Goal: Task Accomplishment & Management: Complete application form

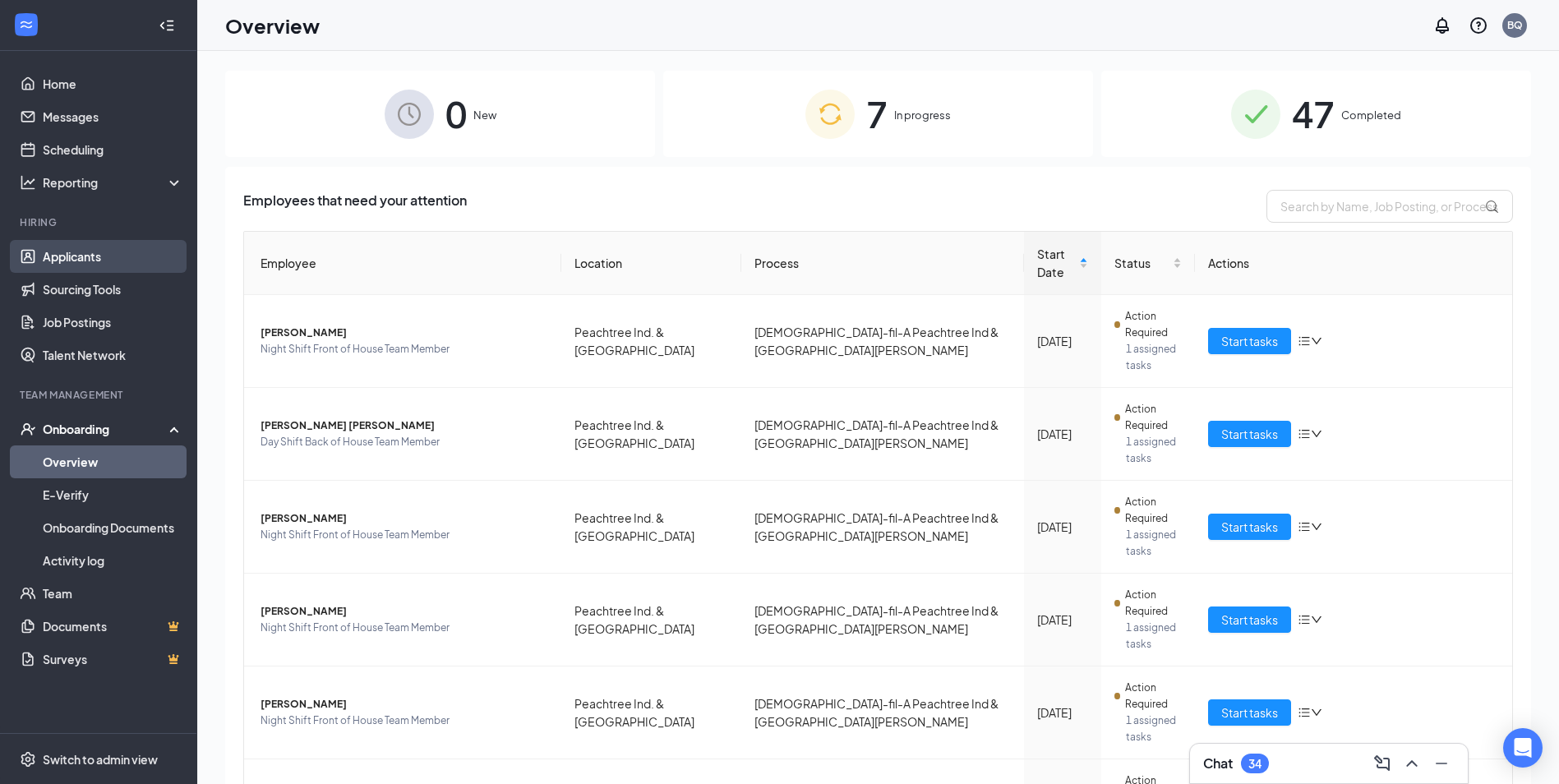
click at [115, 249] on link "Applicants" at bounding box center [113, 256] width 141 height 33
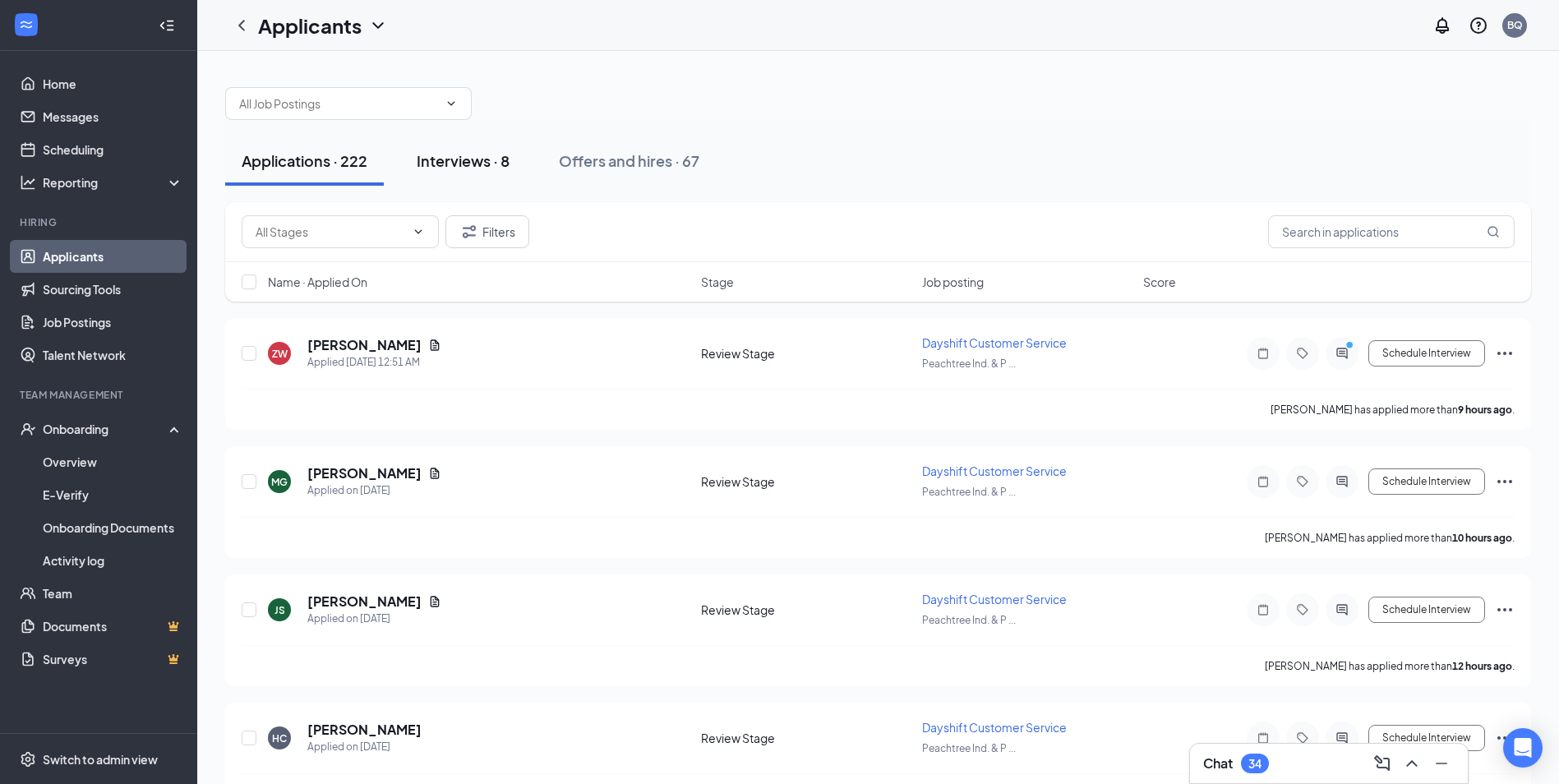
click at [467, 161] on div "Interviews · 8" at bounding box center [463, 160] width 93 height 20
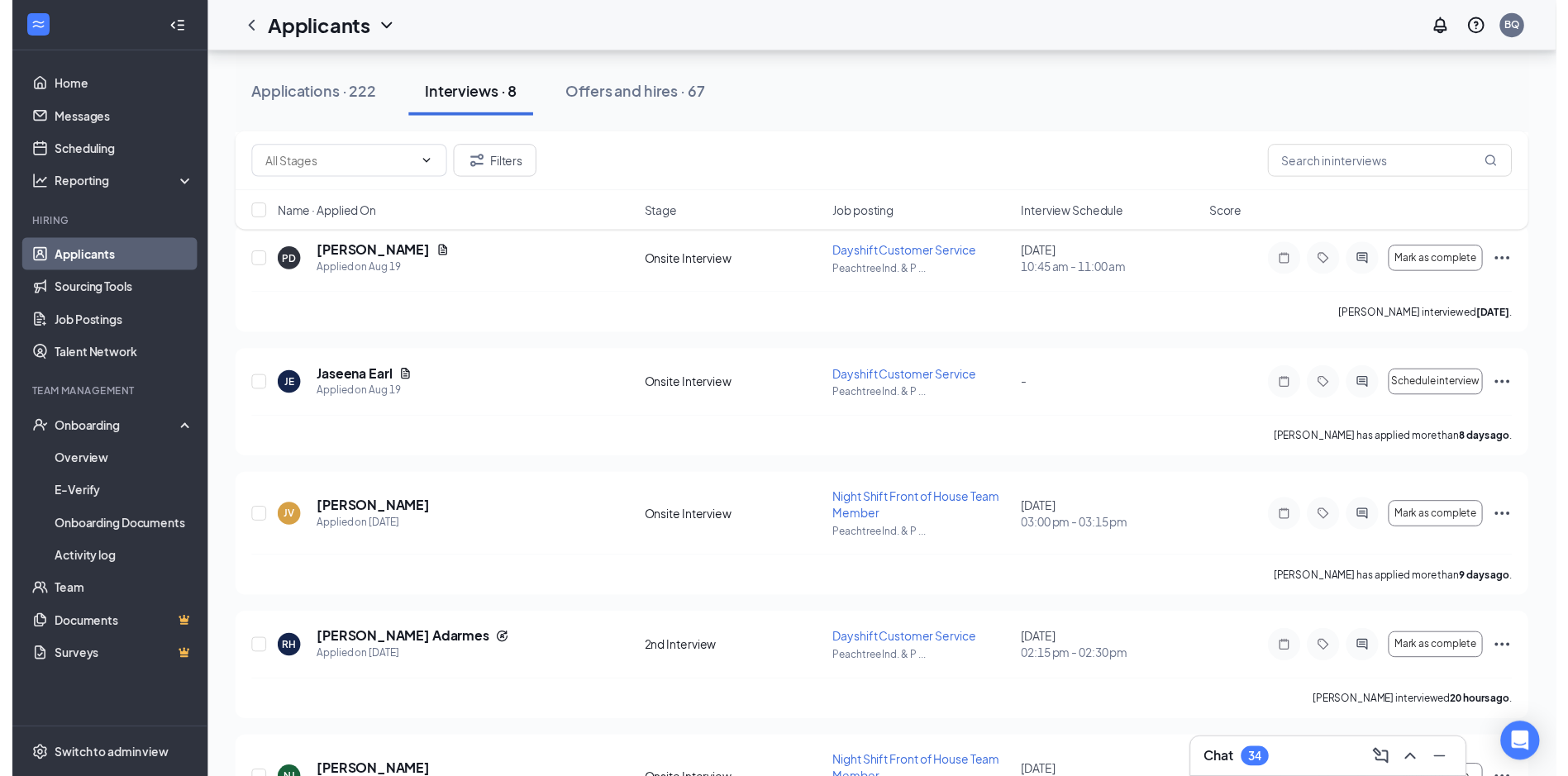
scroll to position [496, 0]
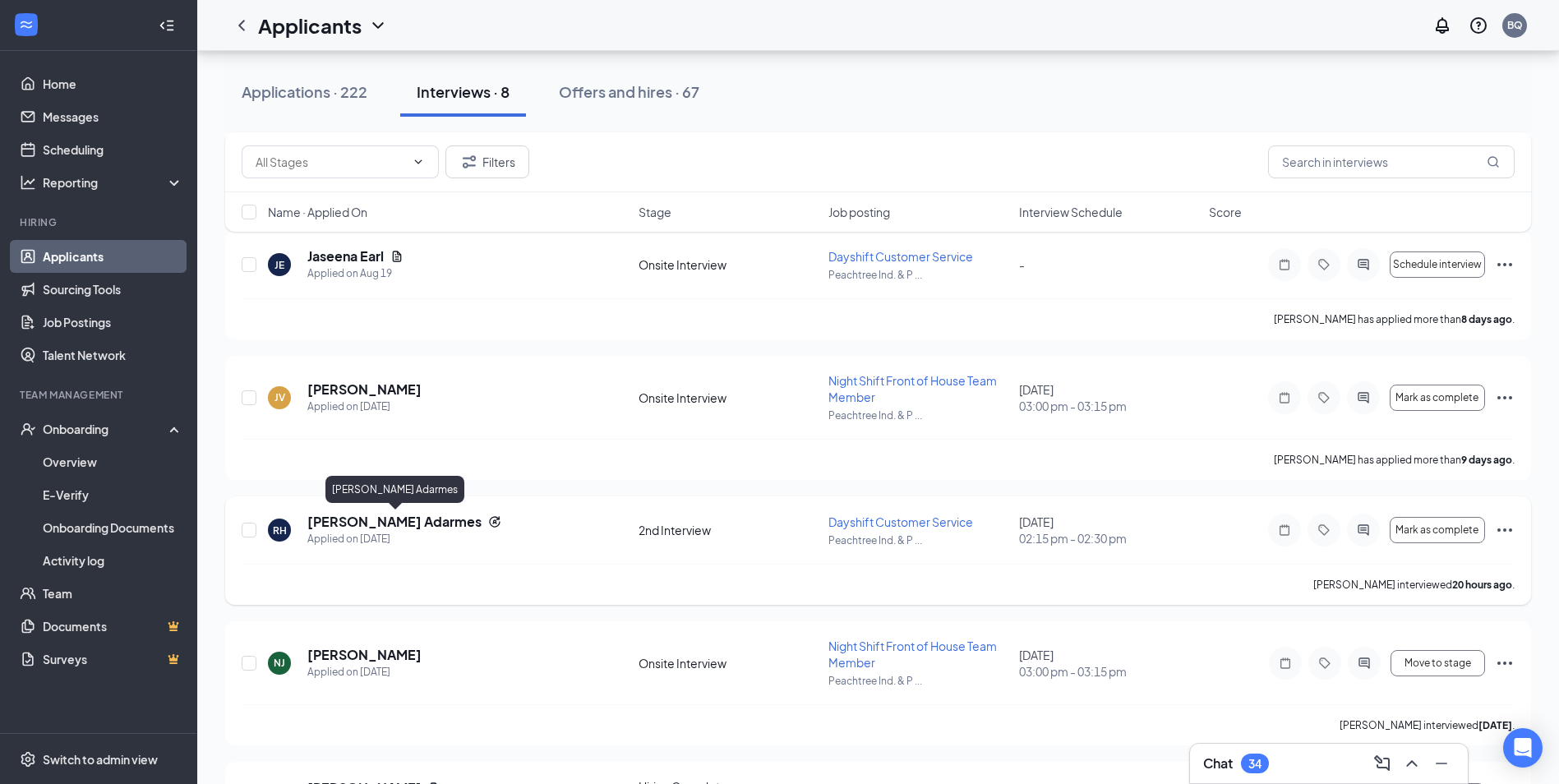
click at [430, 524] on h5 "[PERSON_NAME] Adarmes" at bounding box center [394, 521] width 174 height 18
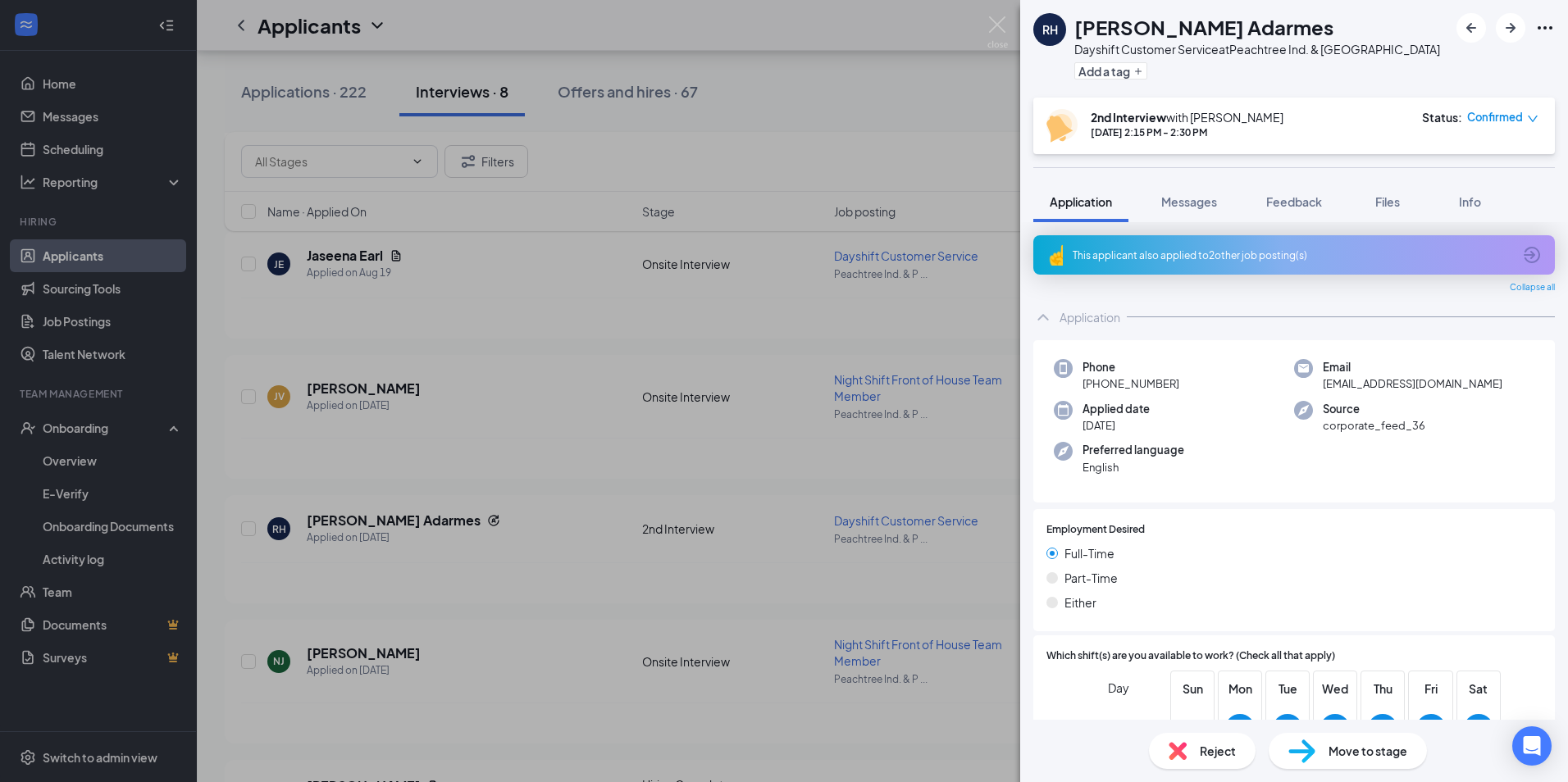
click at [1393, 758] on div "Move to stage" at bounding box center [1347, 751] width 158 height 36
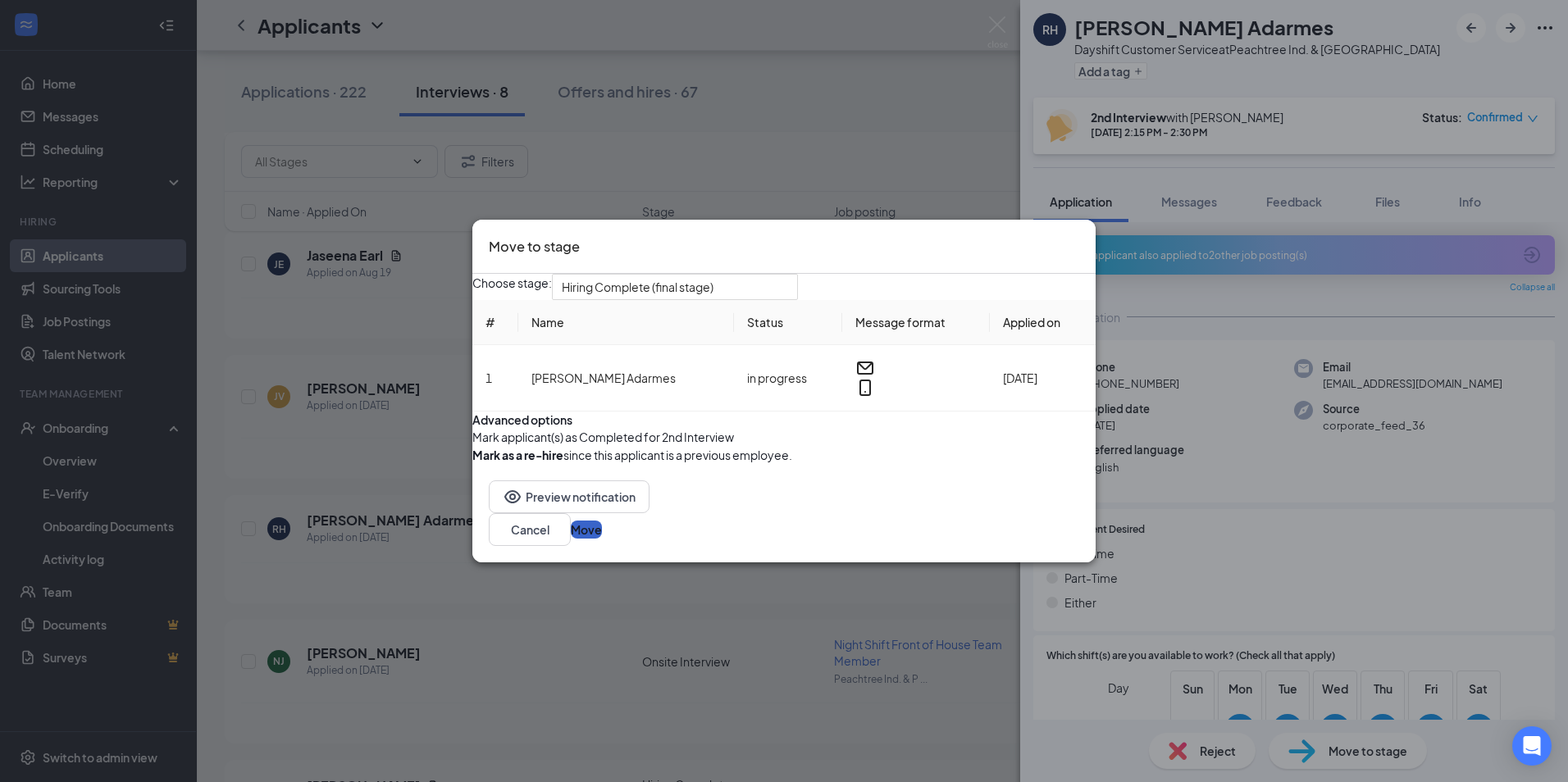
click at [602, 538] on button "Move" at bounding box center [586, 529] width 31 height 18
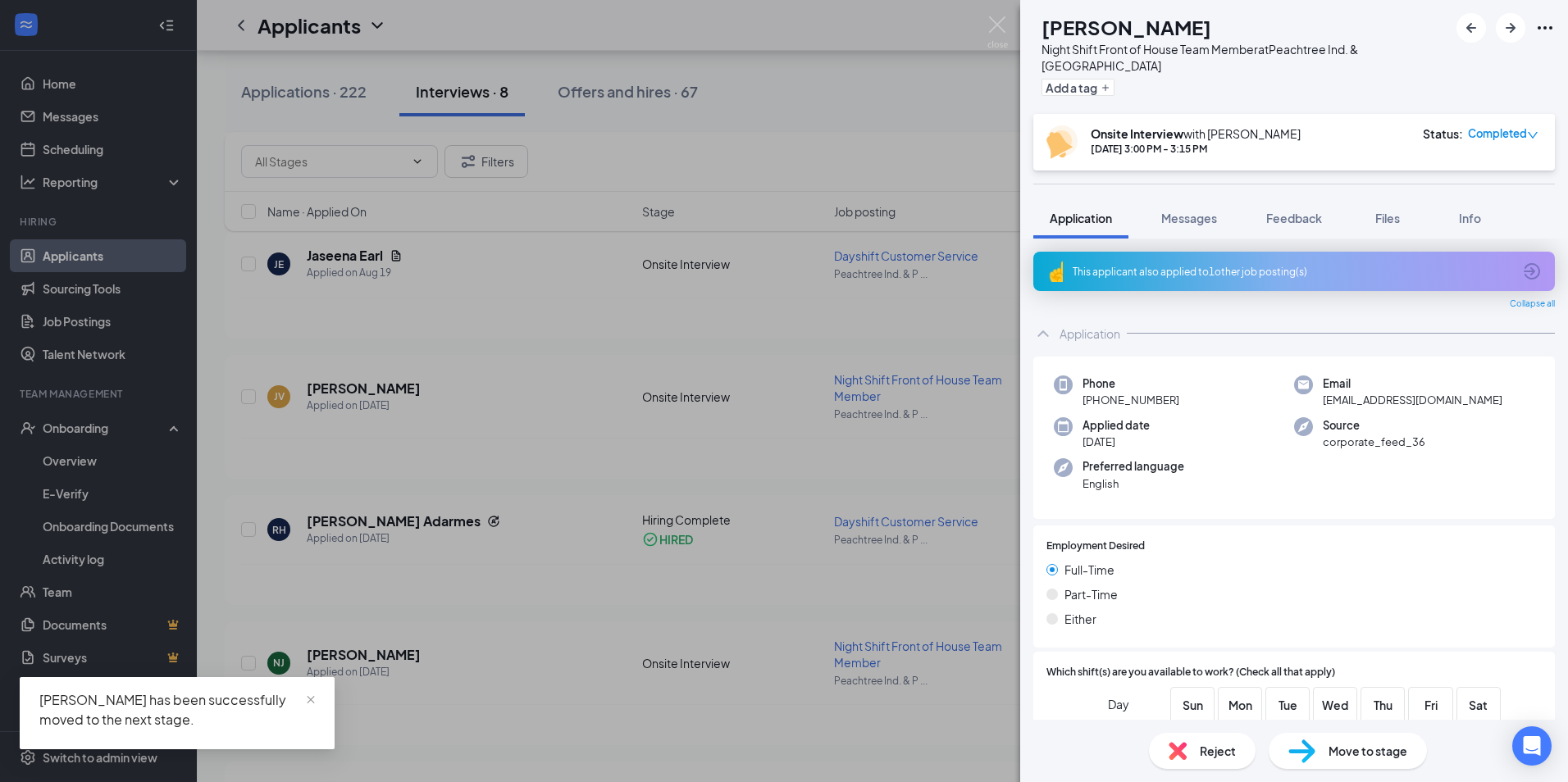
click at [656, 93] on div "NJ [PERSON_NAME] Night Shift Front of House Team Member at [GEOGRAPHIC_DATA]. &…" at bounding box center [784, 391] width 1568 height 782
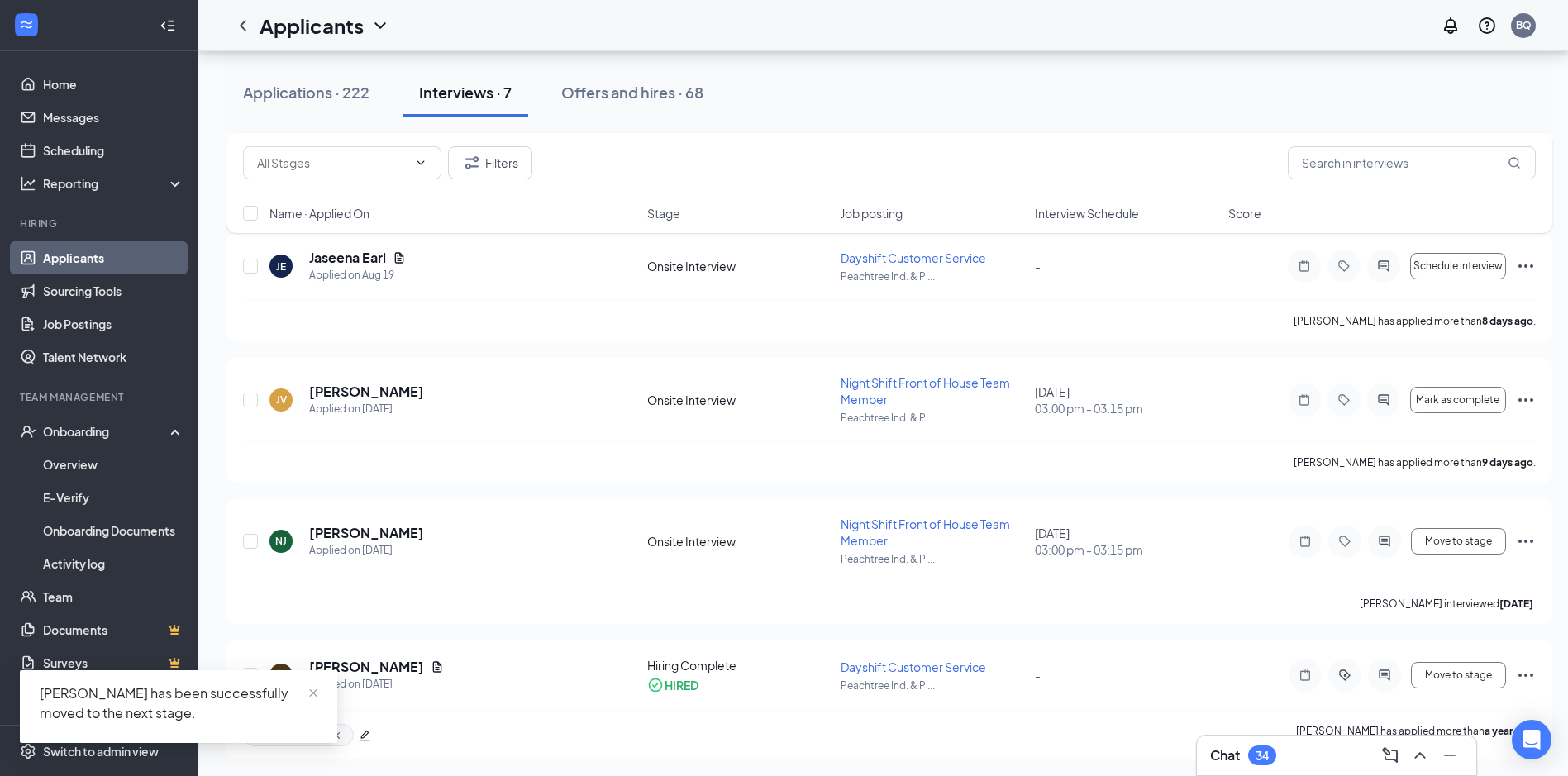
click at [662, 94] on div "Offers and hires · 68" at bounding box center [632, 92] width 143 height 20
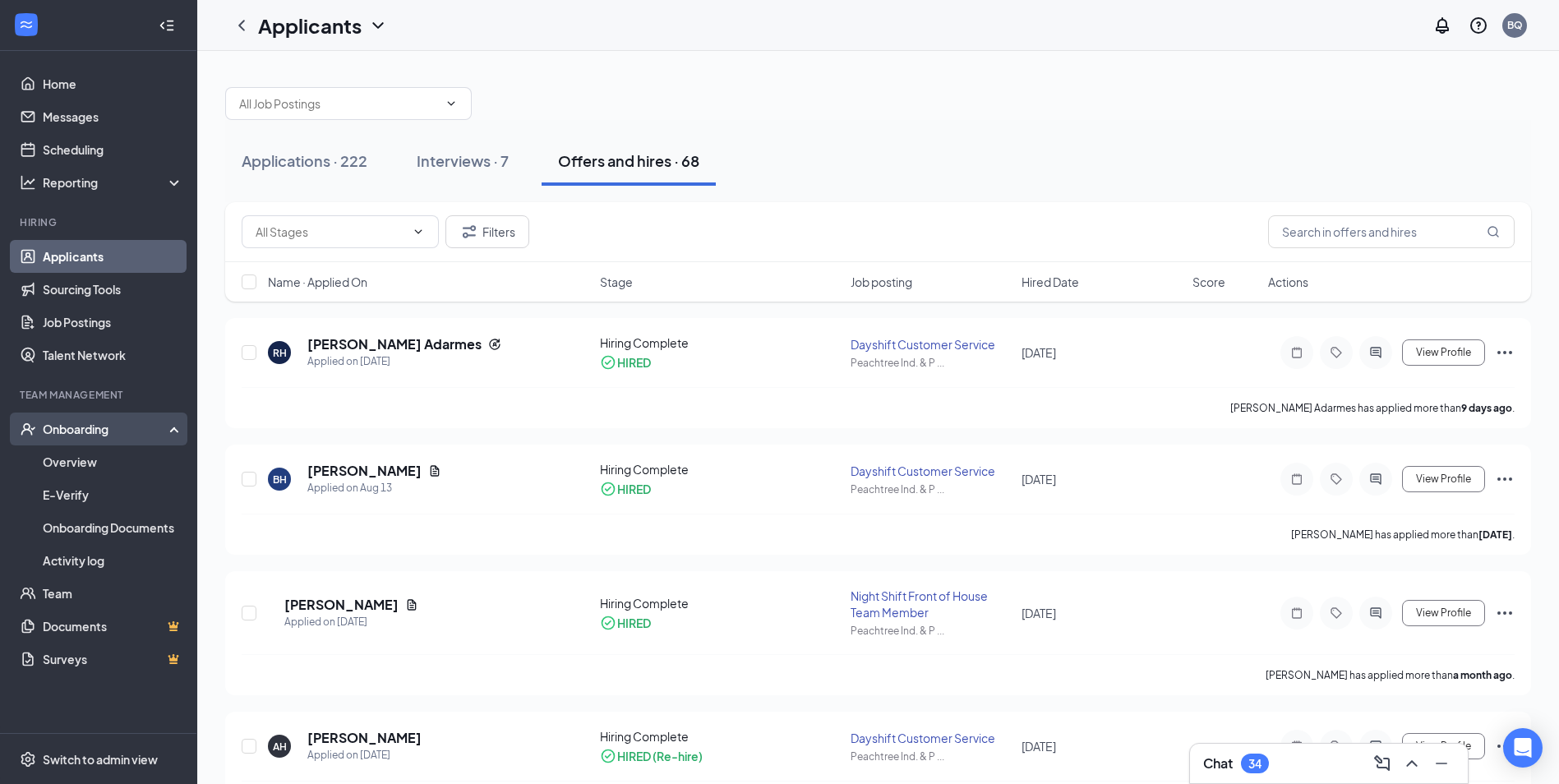
click at [111, 429] on div "Onboarding" at bounding box center [105, 428] width 126 height 16
click at [114, 438] on div "Onboarding" at bounding box center [98, 428] width 197 height 33
click at [109, 456] on link "Overview" at bounding box center [113, 462] width 141 height 33
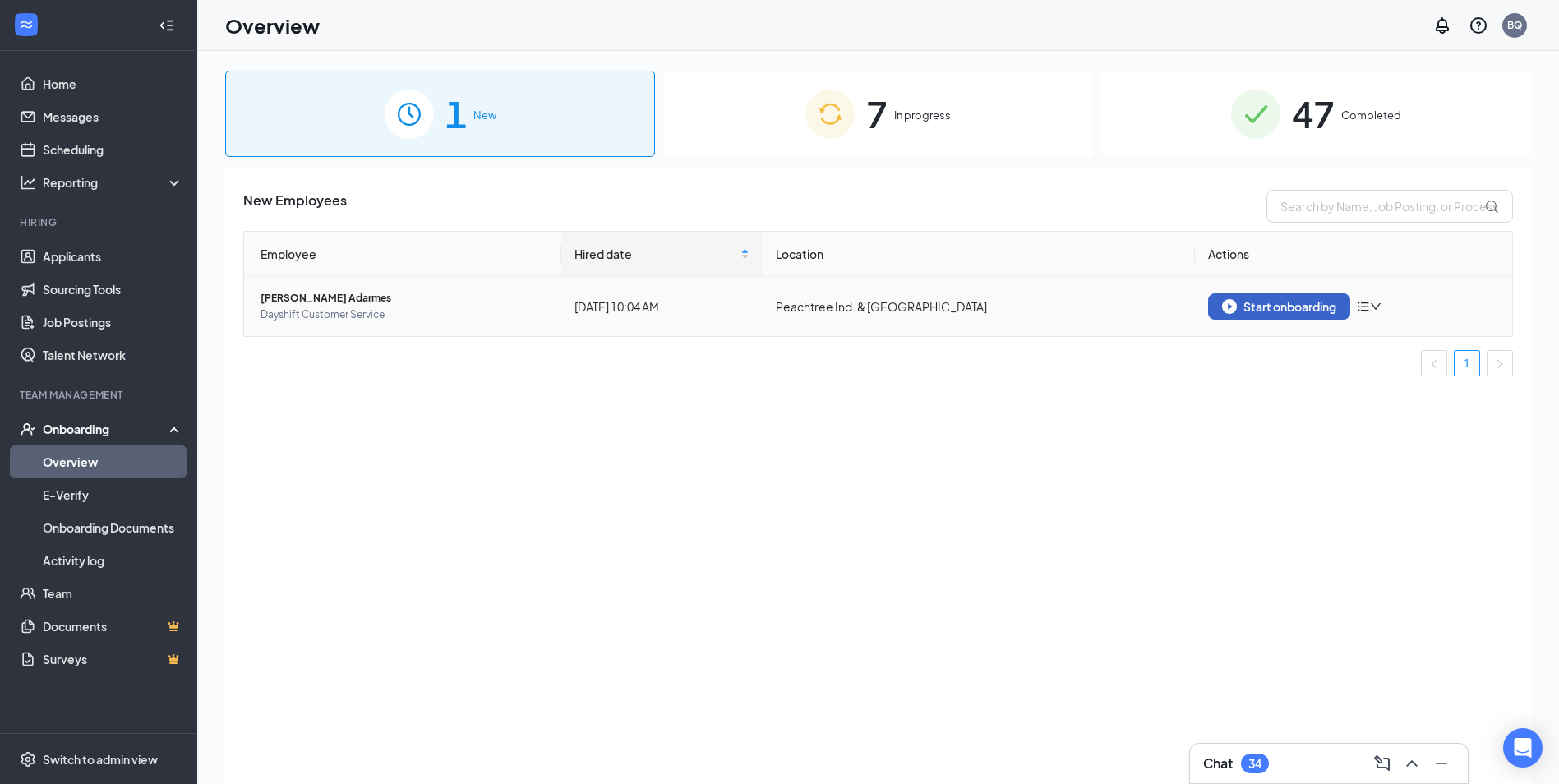
click at [1264, 303] on div "Start onboarding" at bounding box center [1279, 306] width 115 height 14
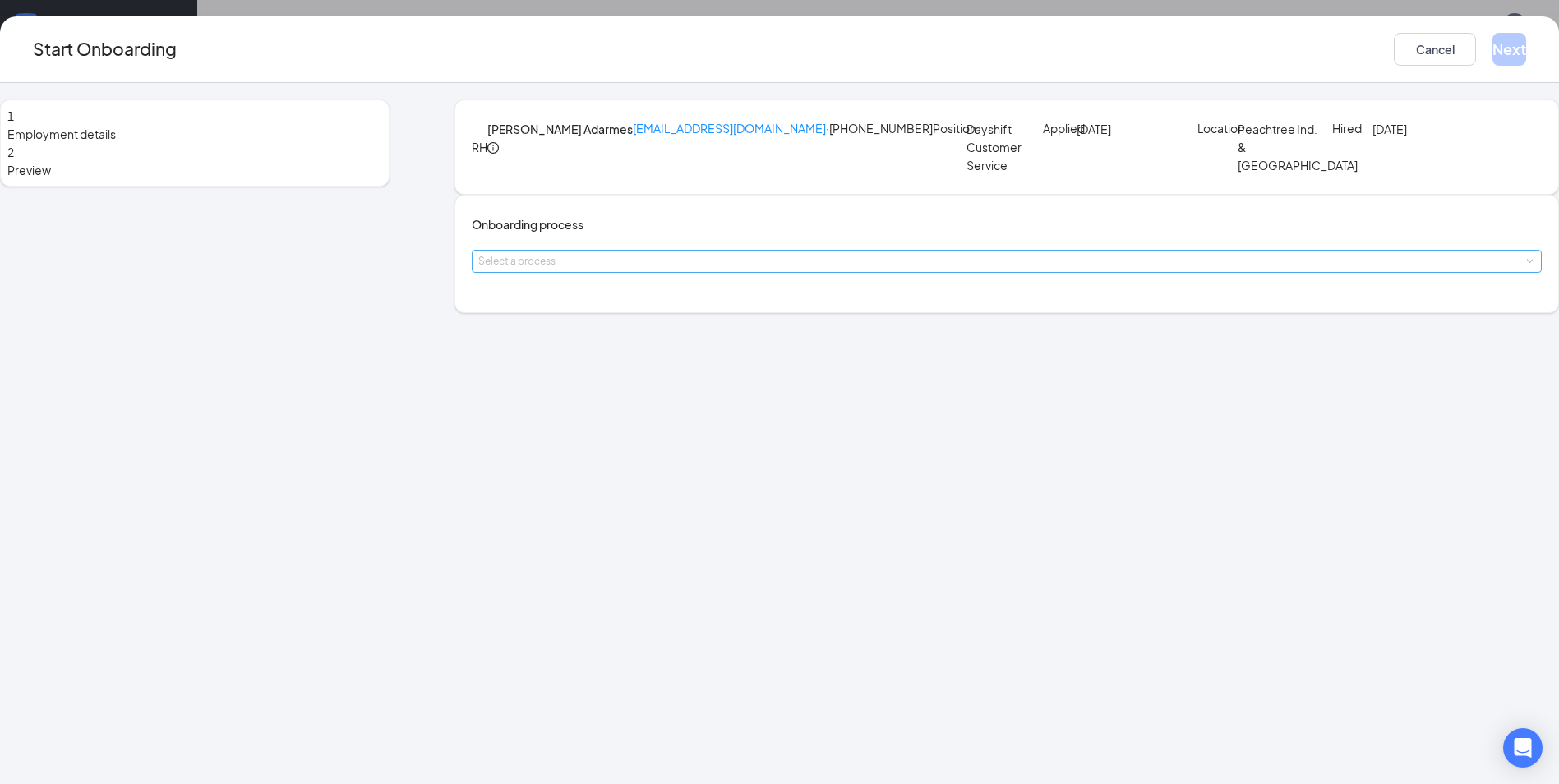
click at [795, 270] on div "Select a process" at bounding box center [1003, 260] width 1050 height 16
click at [771, 372] on span "[DEMOGRAPHIC_DATA]-fil-A Peachtree Ind & [GEOGRAPHIC_DATA][PERSON_NAME]" at bounding box center [783, 367] width 459 height 14
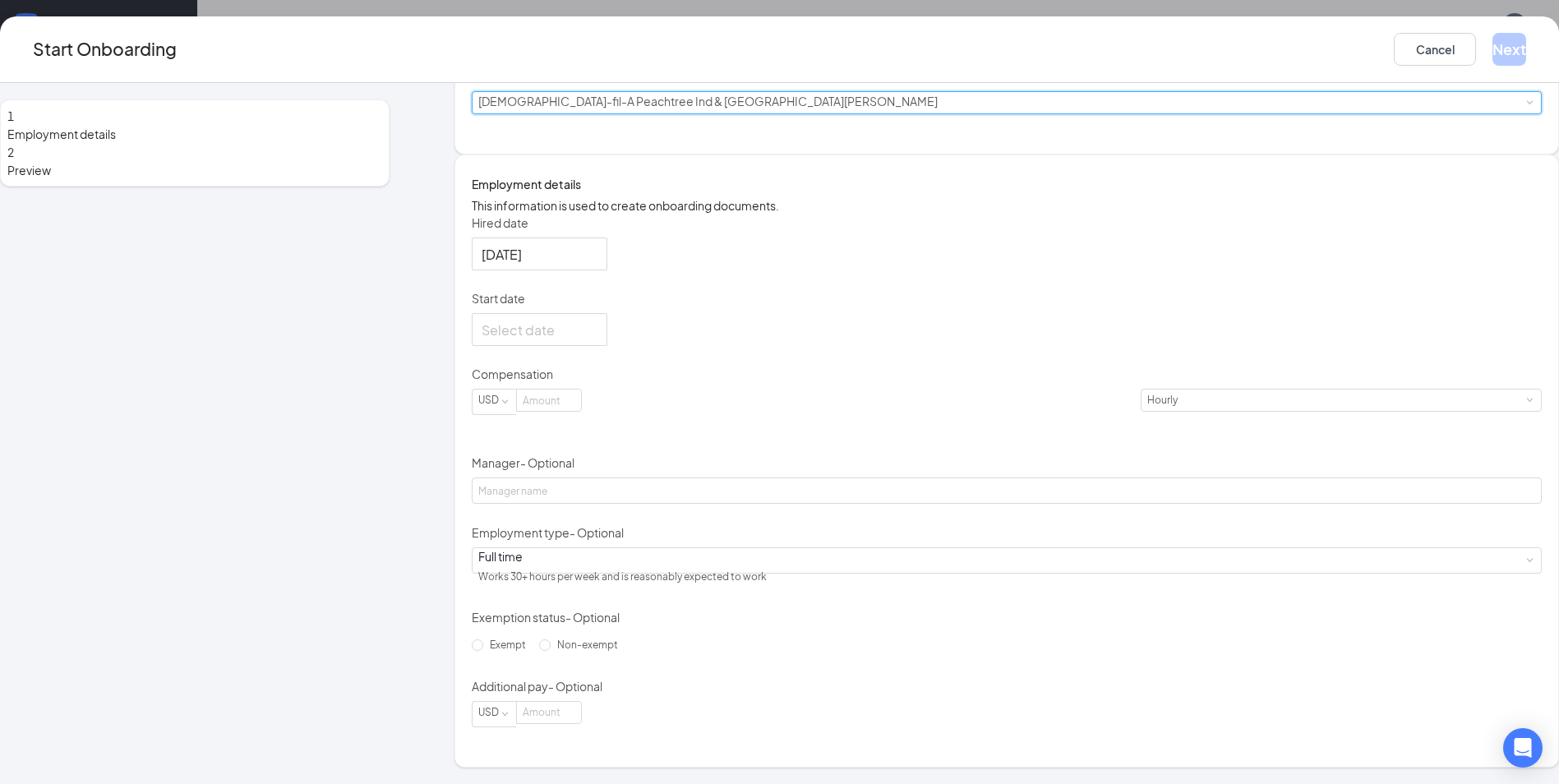
scroll to position [247, 0]
click at [597, 328] on div at bounding box center [540, 330] width 116 height 20
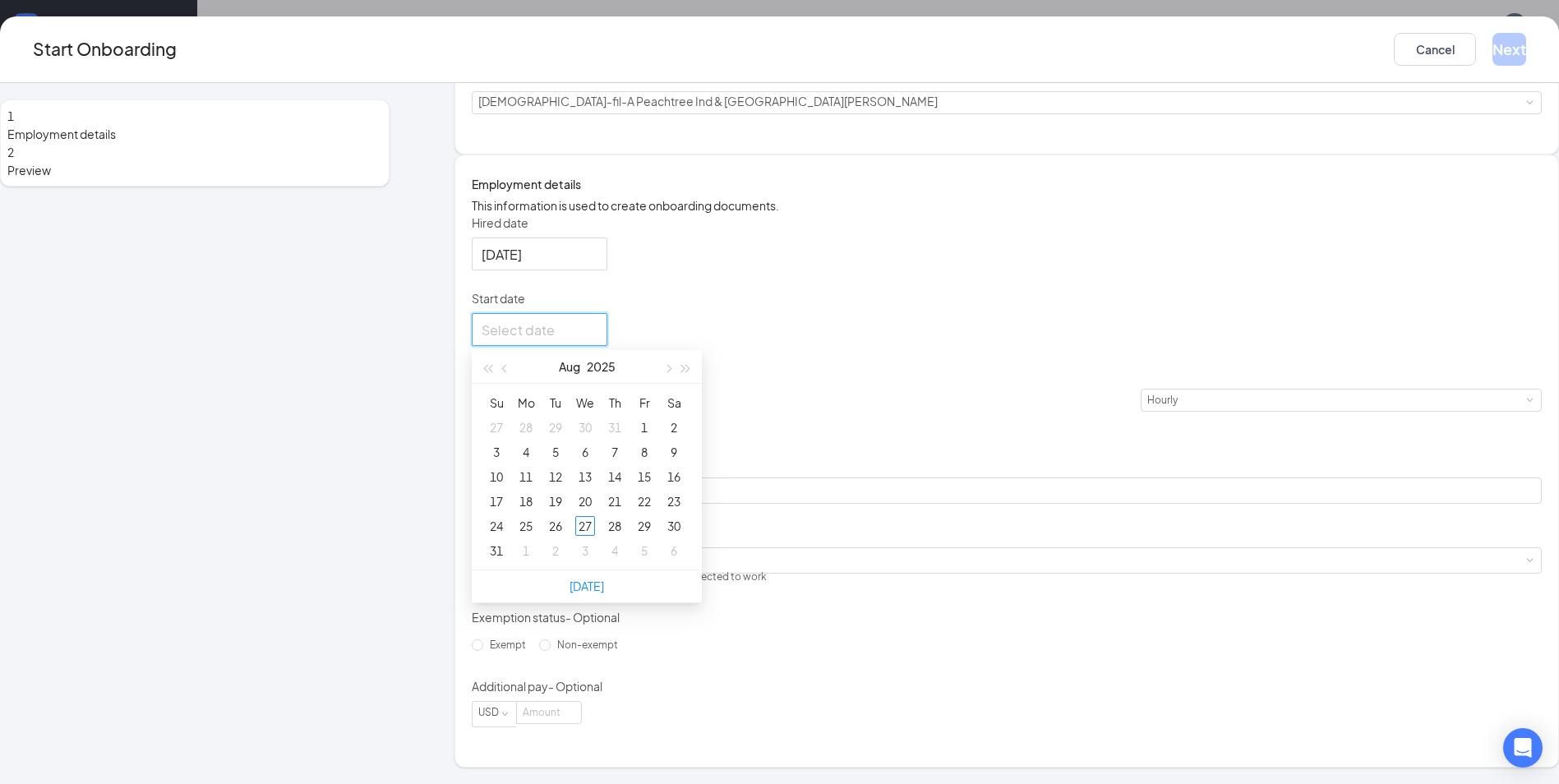
click at [597, 334] on div at bounding box center [540, 330] width 116 height 20
type input "[DATE]"
click at [565, 560] on div "2" at bounding box center [555, 550] width 20 height 20
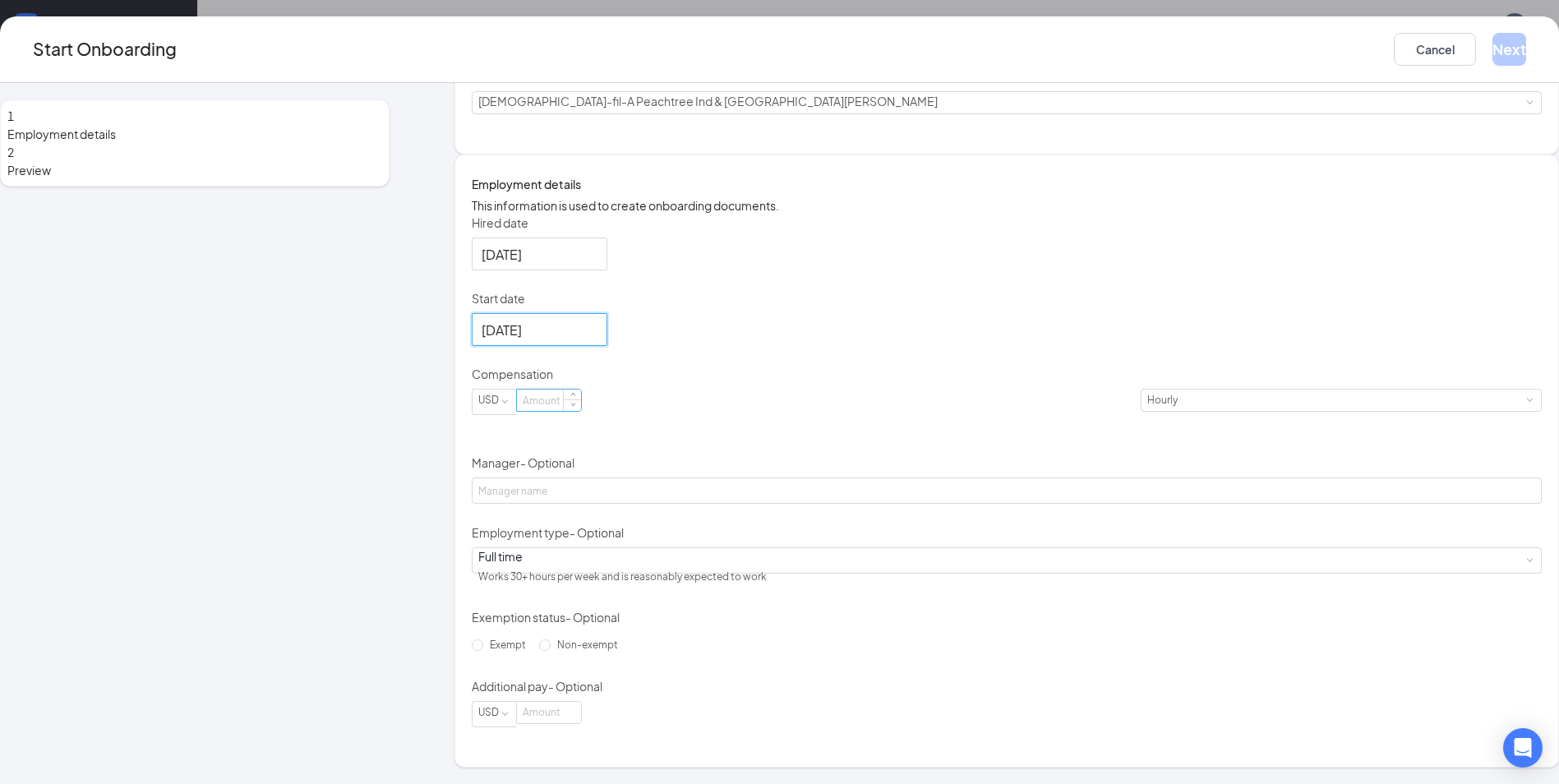
click at [581, 409] on input at bounding box center [549, 400] width 64 height 21
type input "12"
click at [800, 378] on p "Compensation" at bounding box center [1007, 373] width 1070 height 16
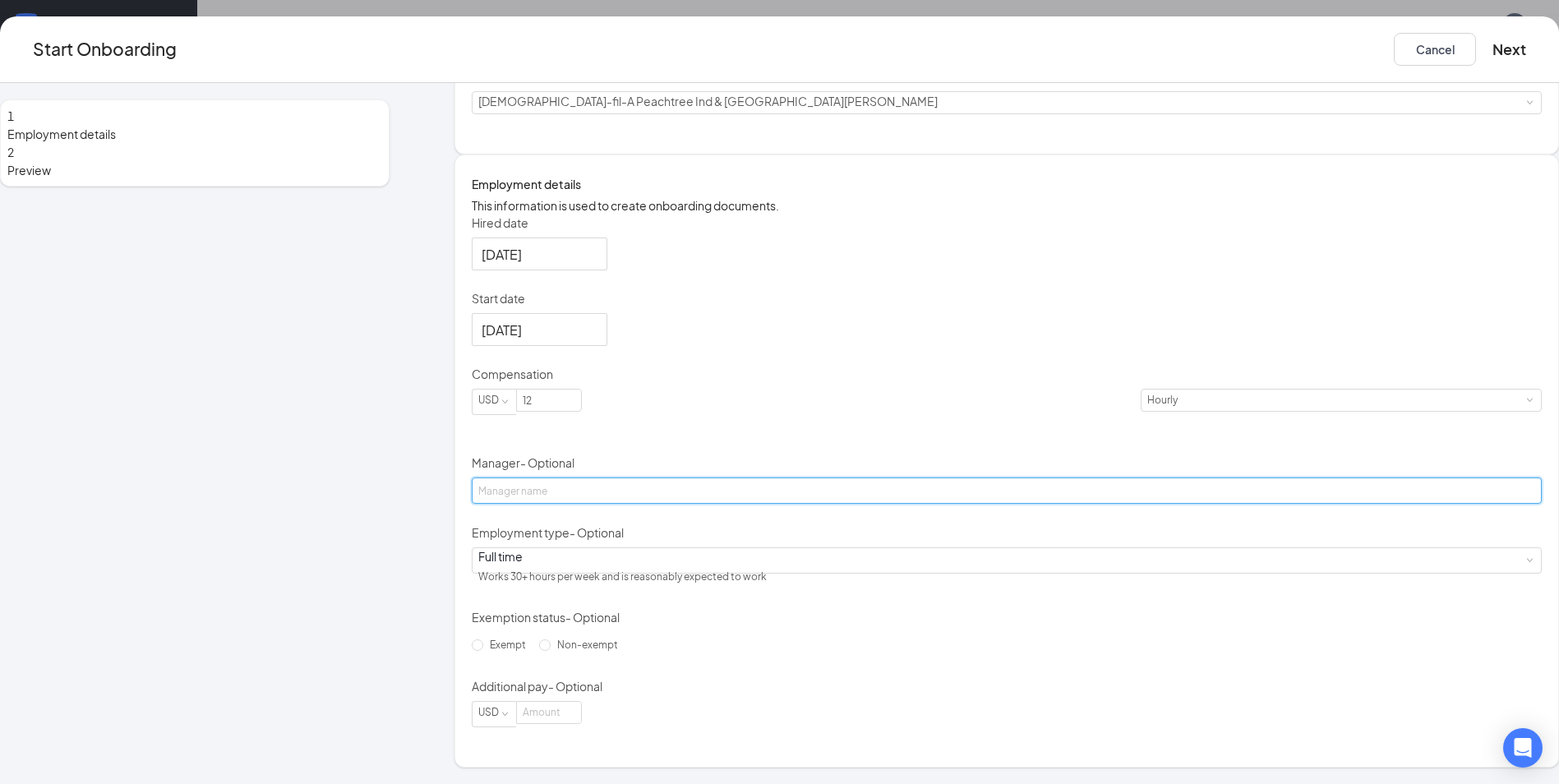
click at [673, 480] on input "Manager - Optional" at bounding box center [1007, 490] width 1070 height 26
type input "[PERSON_NAME]"
click at [956, 561] on div "Hired date [DATE] Start date [DATE] [DATE] Su Mo Tu We Th Fr Sa 31 1 2 3 4 5 6 …" at bounding box center [1007, 471] width 1070 height 512
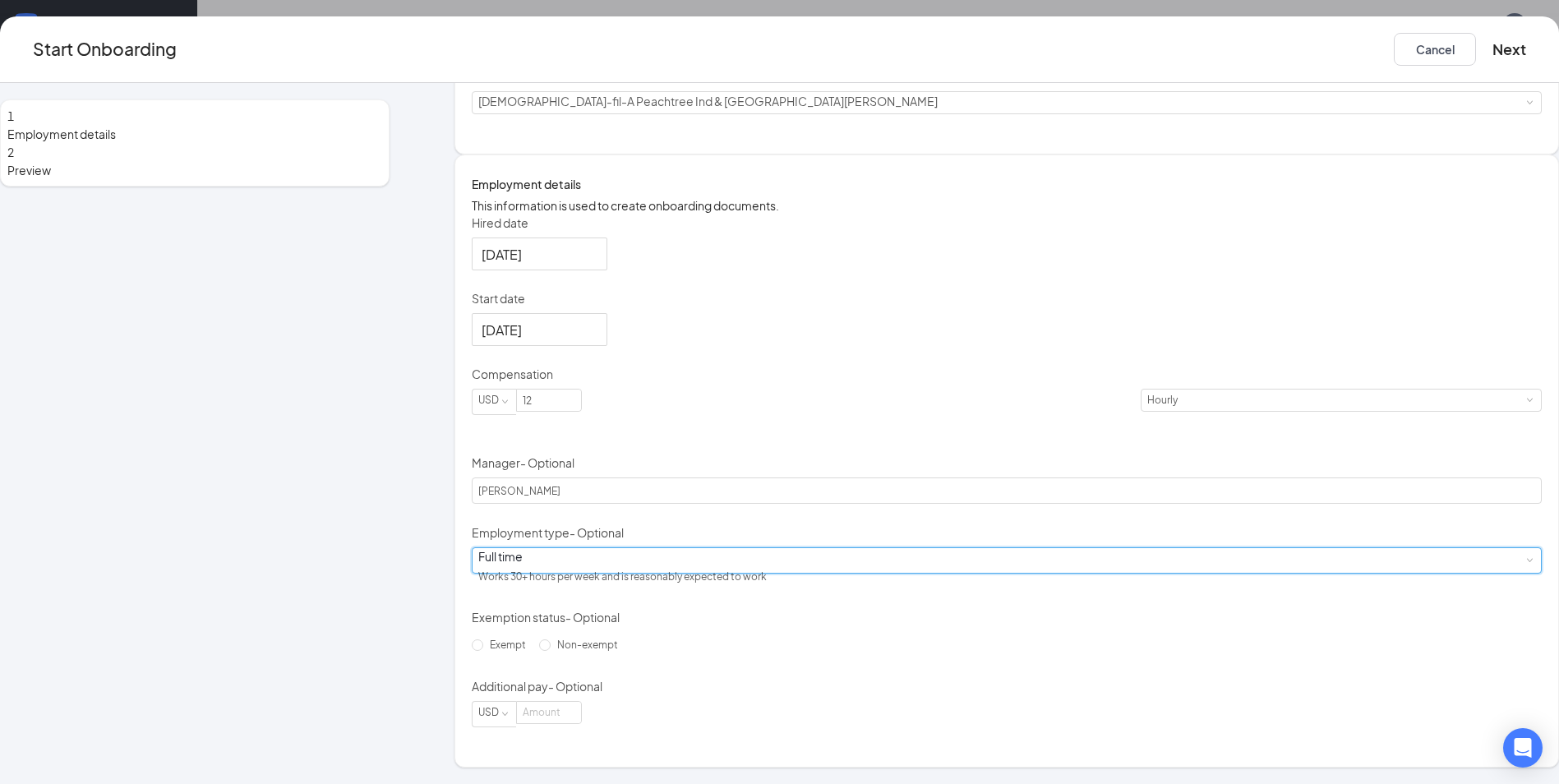
click at [687, 573] on div "Full time Works 30+ hours per week and is reasonably expected to work" at bounding box center [1007, 560] width 1057 height 25
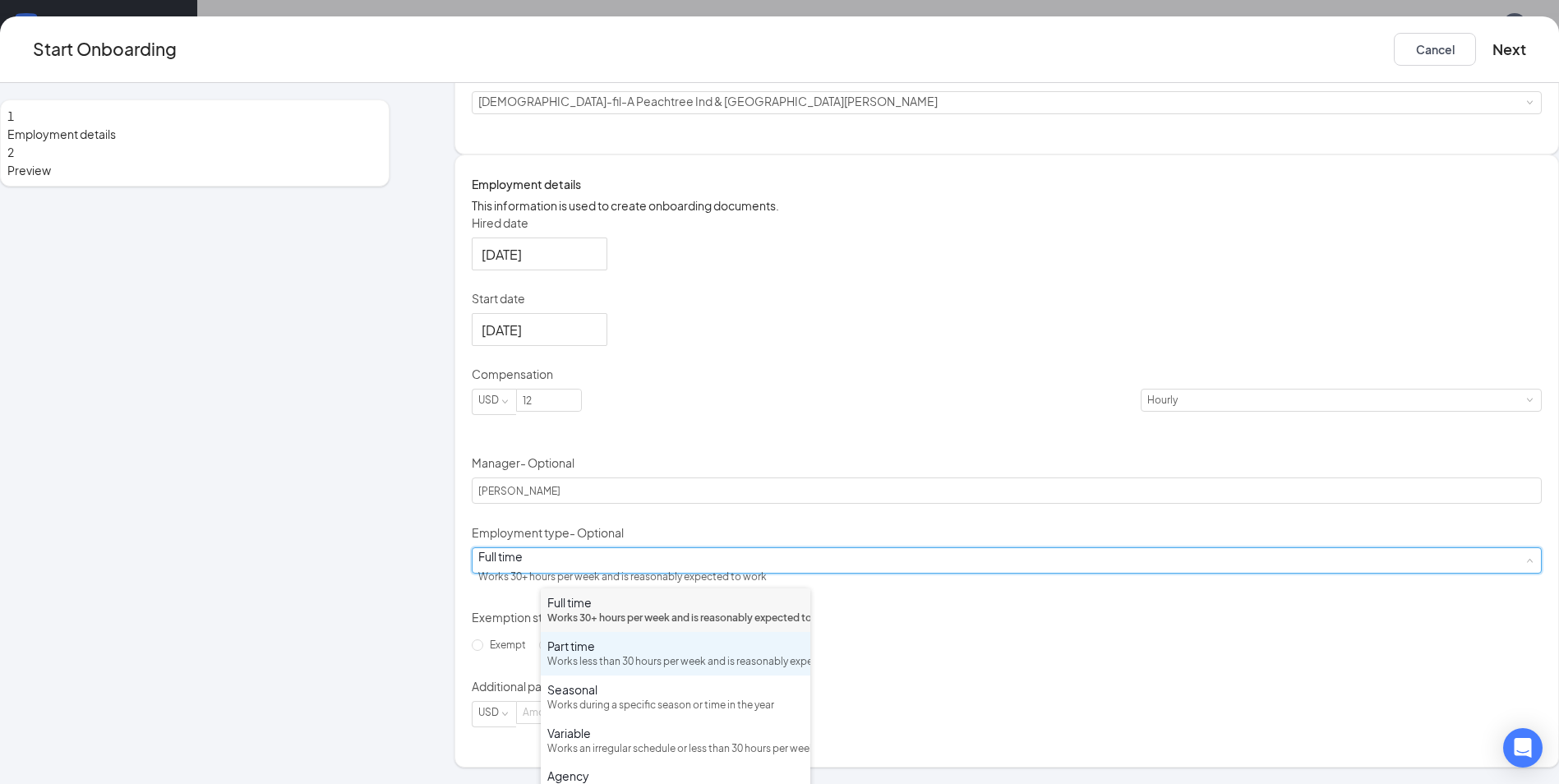
click at [639, 669] on div "Works less than 30 hours per week and is reasonably expected to work" at bounding box center [676, 662] width 256 height 15
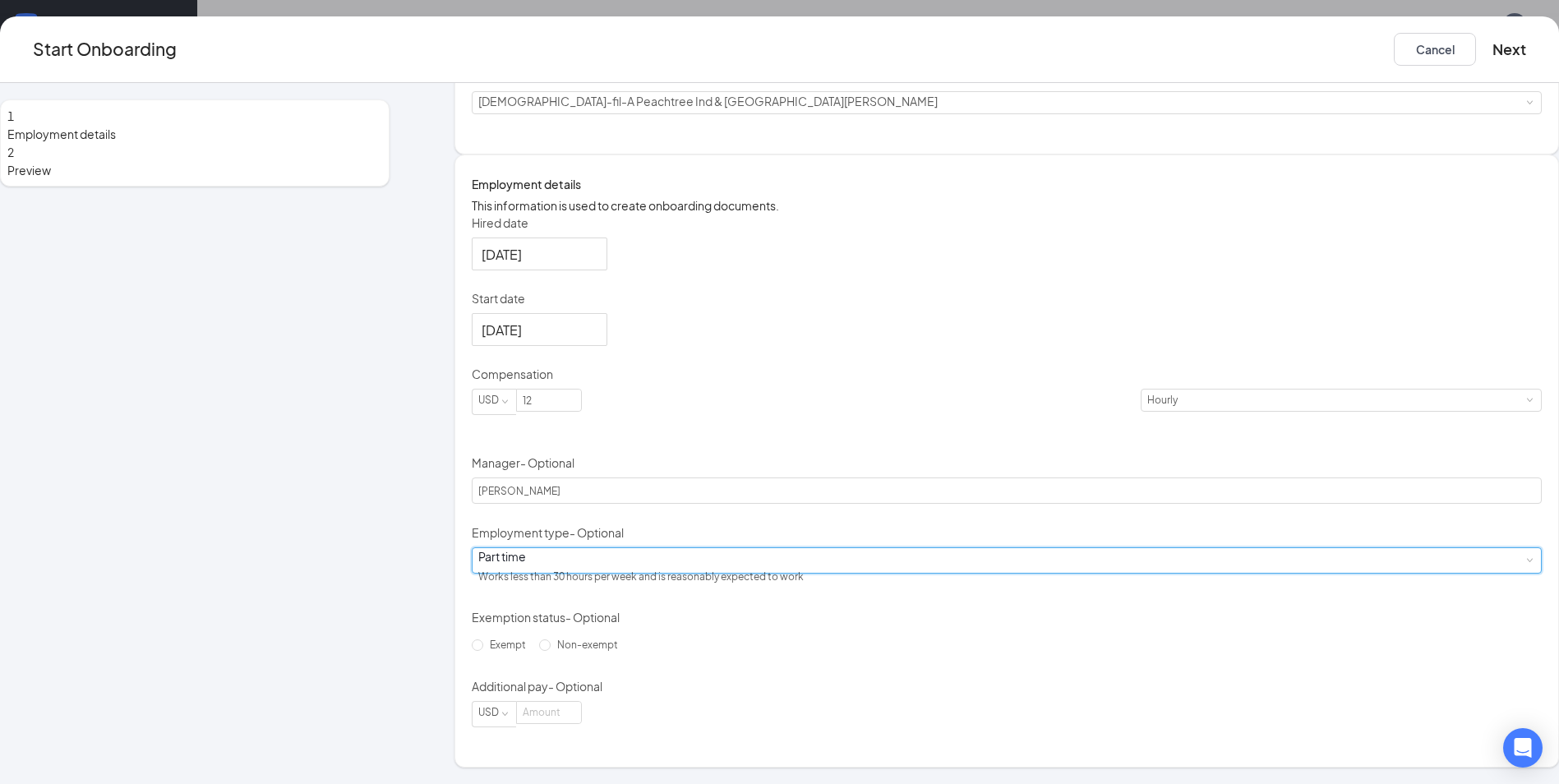
click at [970, 590] on div "Hired date [DATE] Start date [DATE] [DATE] Su Mo Tu We Th Fr Sa 31 1 2 3 4 5 6 …" at bounding box center [1007, 471] width 1070 height 512
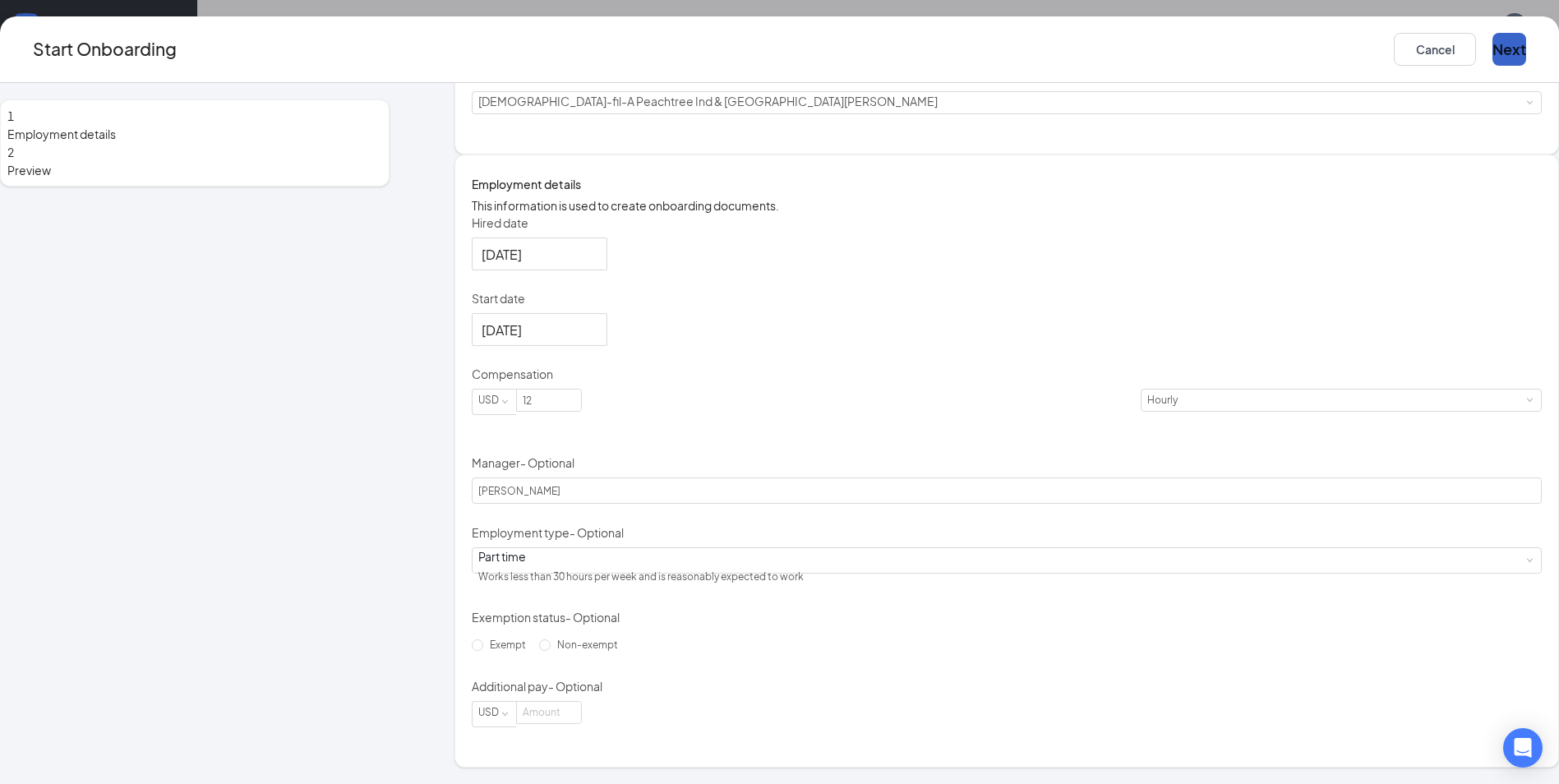
click at [1493, 43] on button "Next" at bounding box center [1510, 49] width 34 height 33
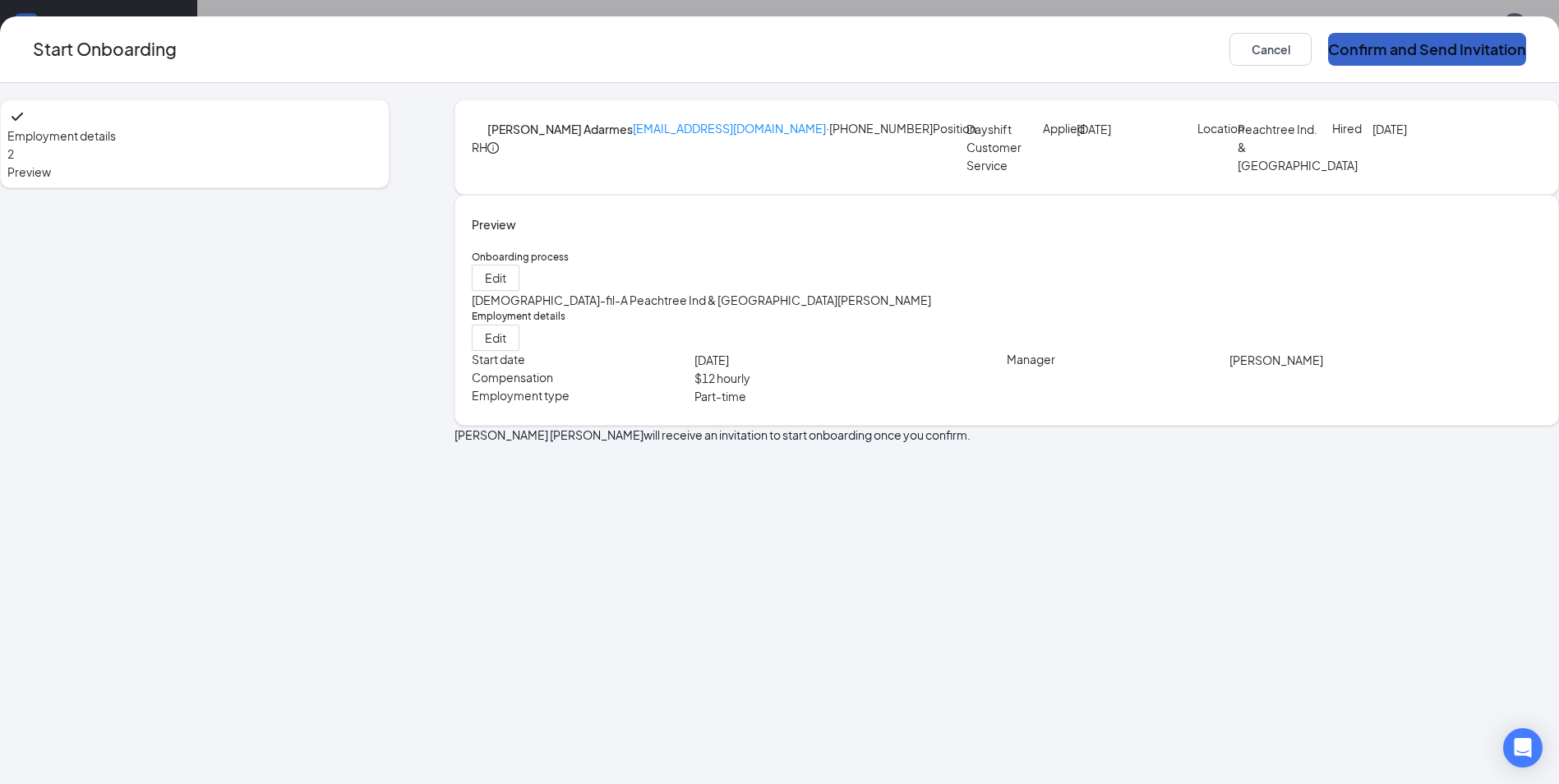
click at [1370, 43] on button "Confirm and Send Invitation" at bounding box center [1427, 49] width 198 height 33
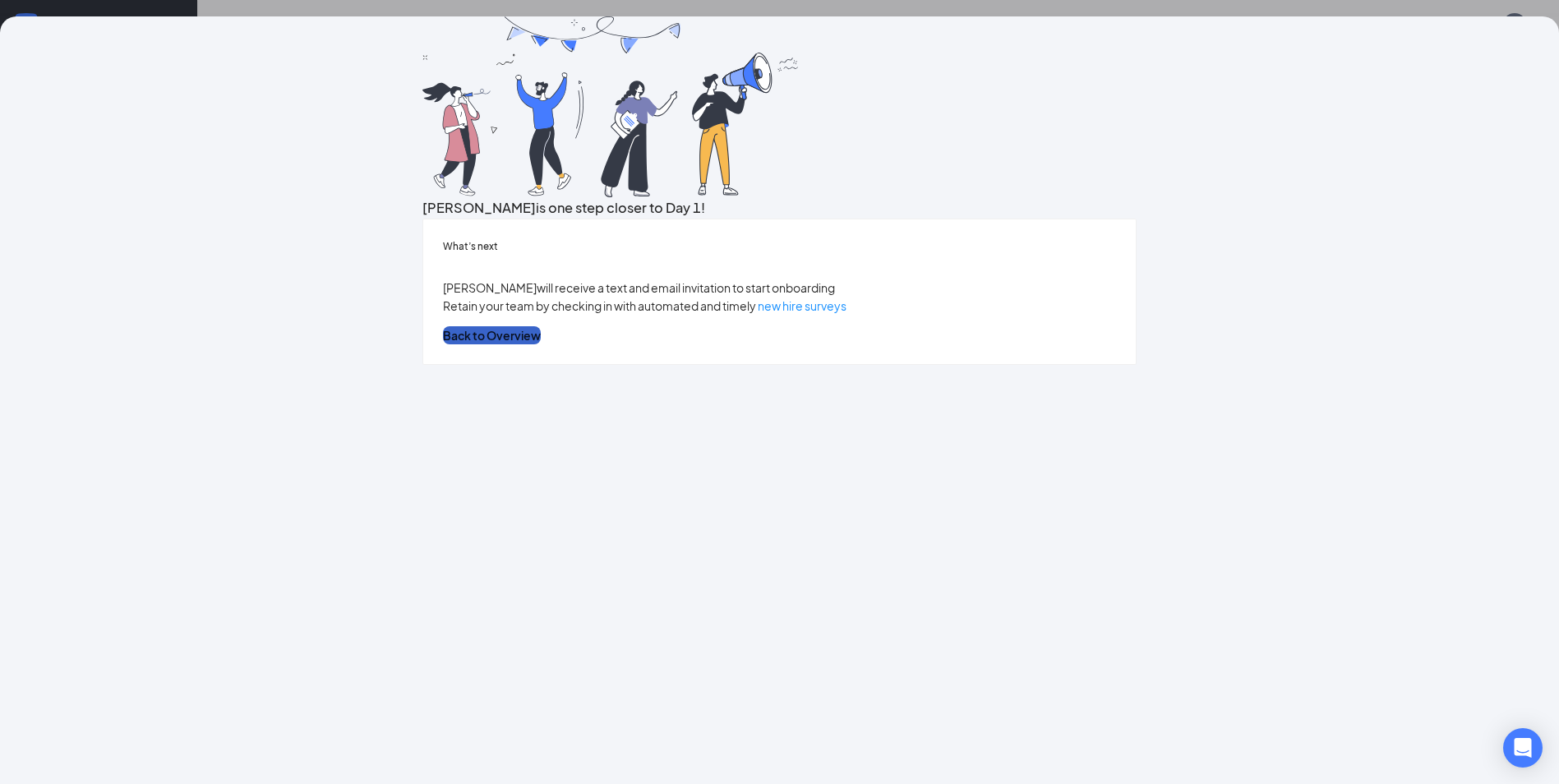
drag, startPoint x: 774, startPoint y: 594, endPoint x: 857, endPoint y: 552, distance: 93.0
click at [541, 344] on button "Back to Overview" at bounding box center [491, 334] width 98 height 18
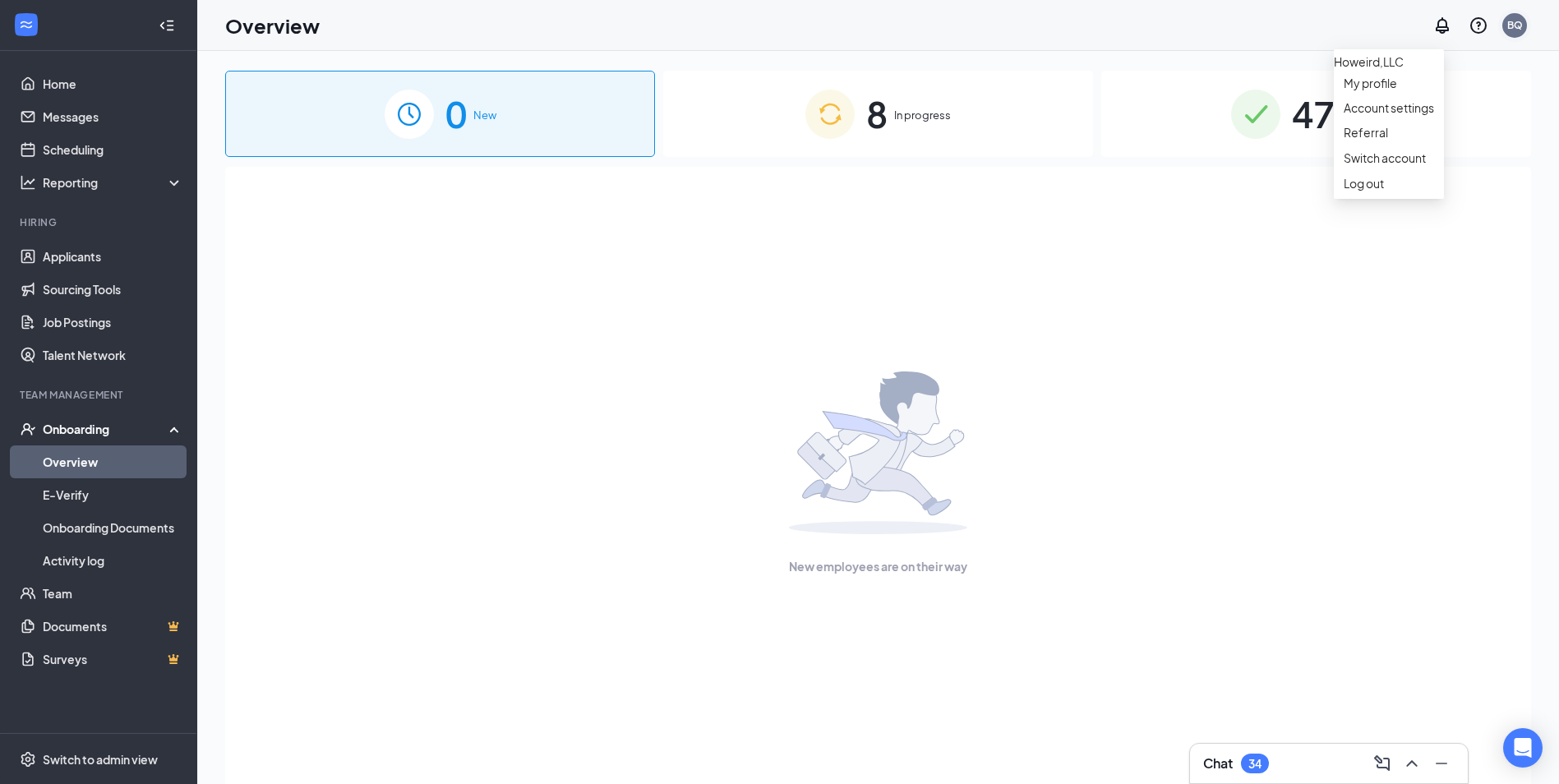
click at [1514, 21] on div "BQ" at bounding box center [1515, 25] width 15 height 14
click at [1382, 192] on div "Log out" at bounding box center [1389, 182] width 91 height 16
